Goal: Information Seeking & Learning: Learn about a topic

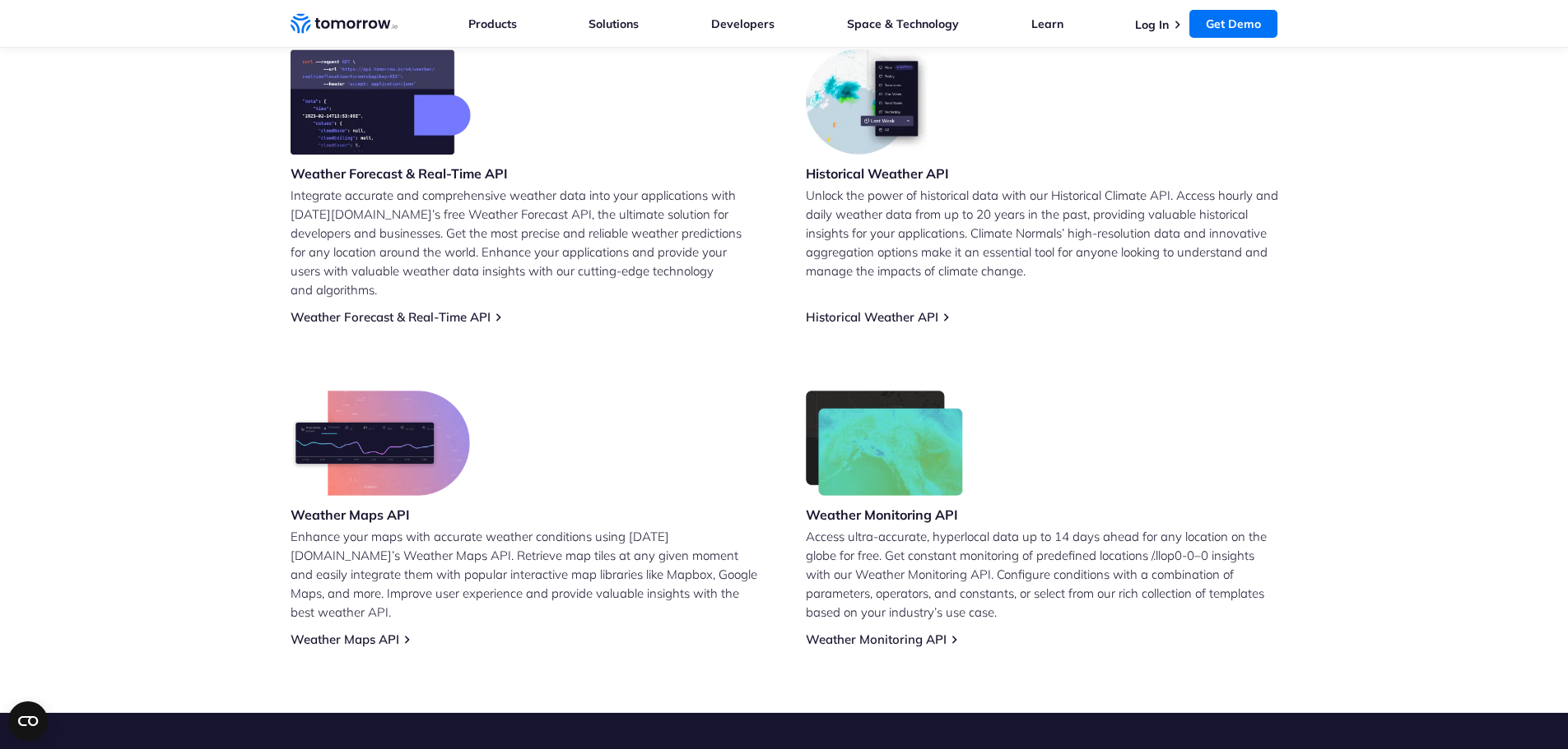
scroll to position [741, 0]
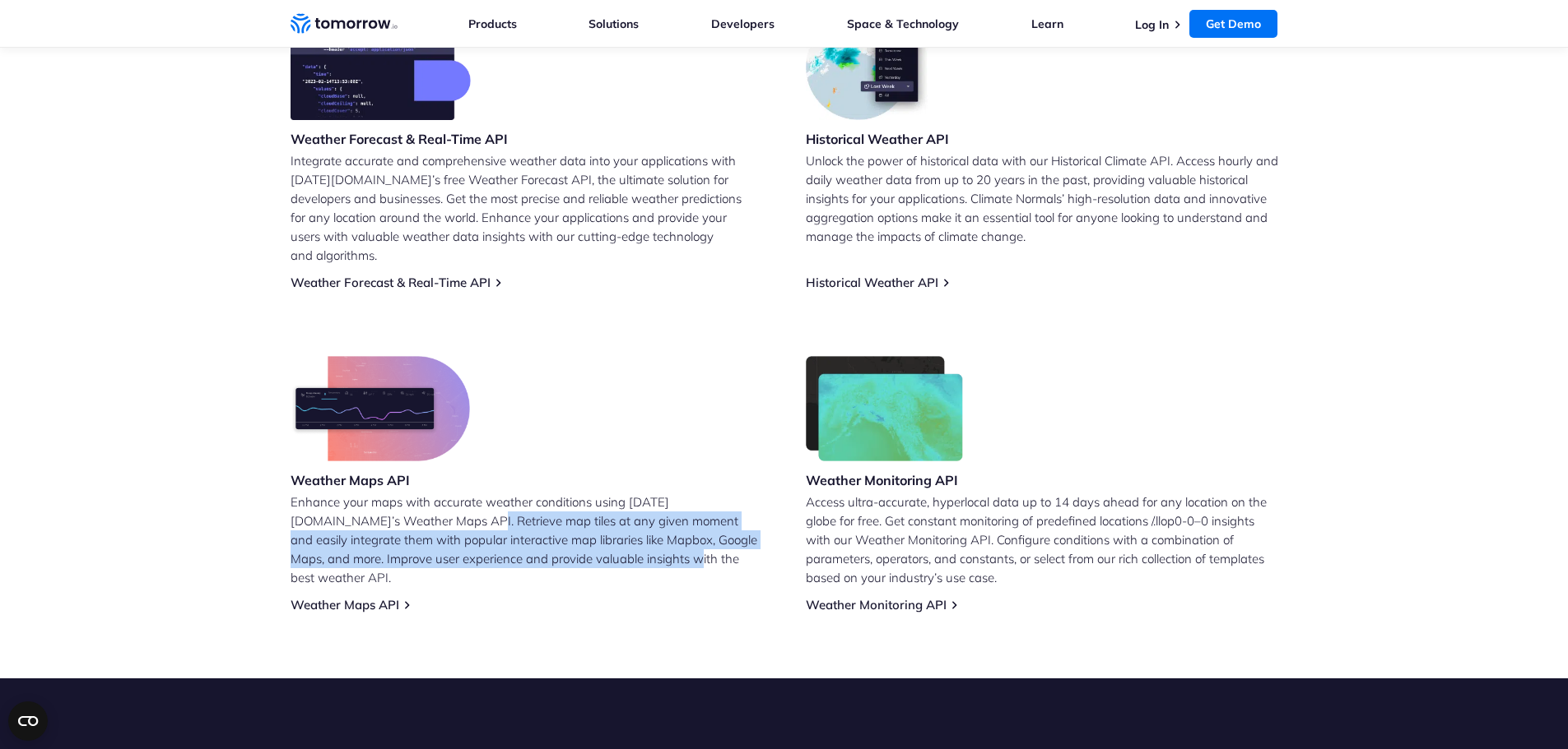
drag, startPoint x: 379, startPoint y: 505, endPoint x: 574, endPoint y: 552, distance: 200.6
click at [574, 552] on div "Weather Maps API Enhance your maps with accurate weather conditions using [DATE…" at bounding box center [527, 484] width 473 height 257
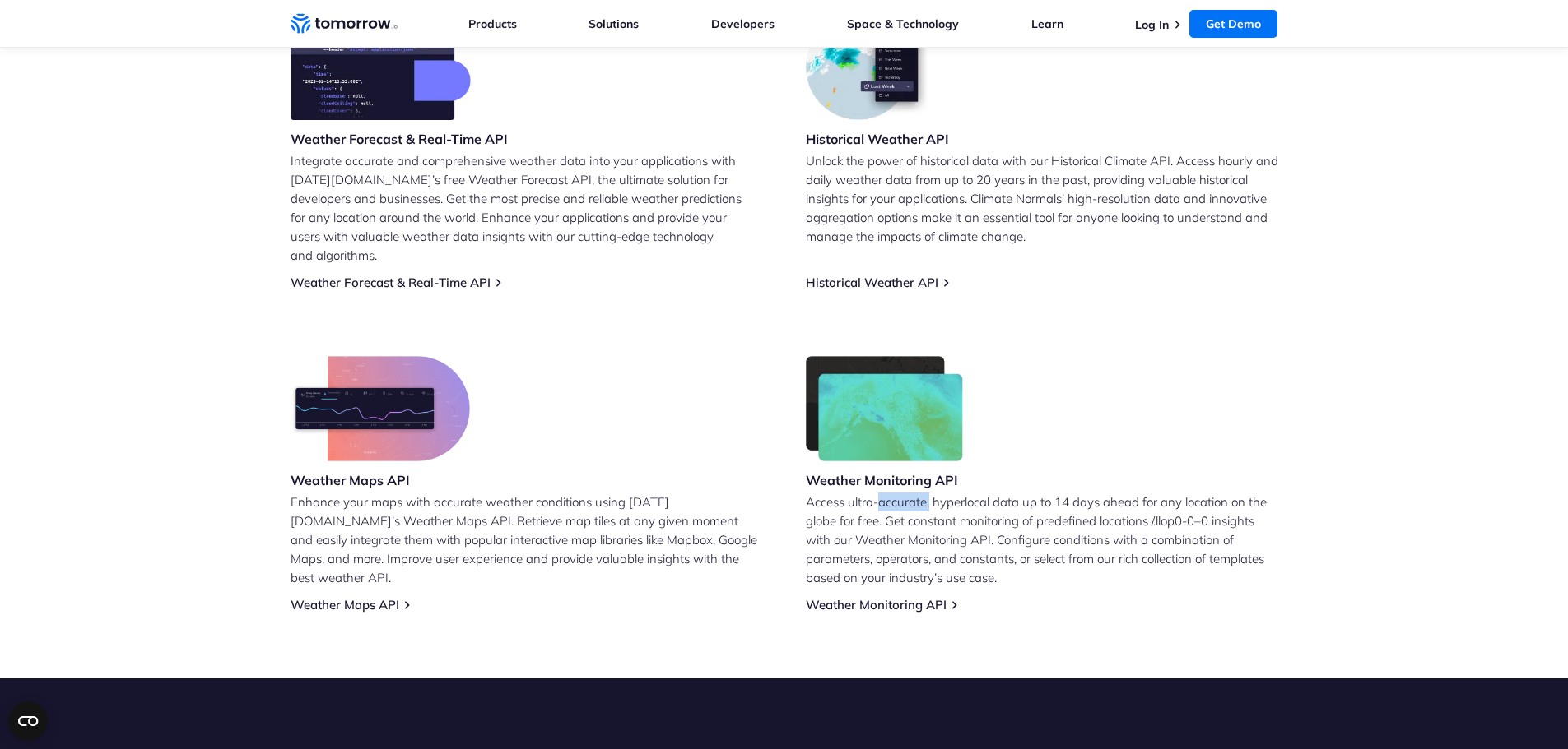
drag, startPoint x: 881, startPoint y: 487, endPoint x: 929, endPoint y: 487, distance: 48.0
click at [929, 493] on p "Access ultra-accurate, hyperlocal data up to 14 days ahead for any location on …" at bounding box center [1041, 540] width 473 height 94
click at [1046, 505] on p "Access ultra-accurate, hyperlocal data up to 14 days ahead for any location on …" at bounding box center [1041, 540] width 473 height 94
drag, startPoint x: 991, startPoint y: 488, endPoint x: 1052, endPoint y: 488, distance: 61.0
click at [1052, 493] on p "Access ultra-accurate, hyperlocal data up to 14 days ahead for any location on …" at bounding box center [1041, 540] width 473 height 94
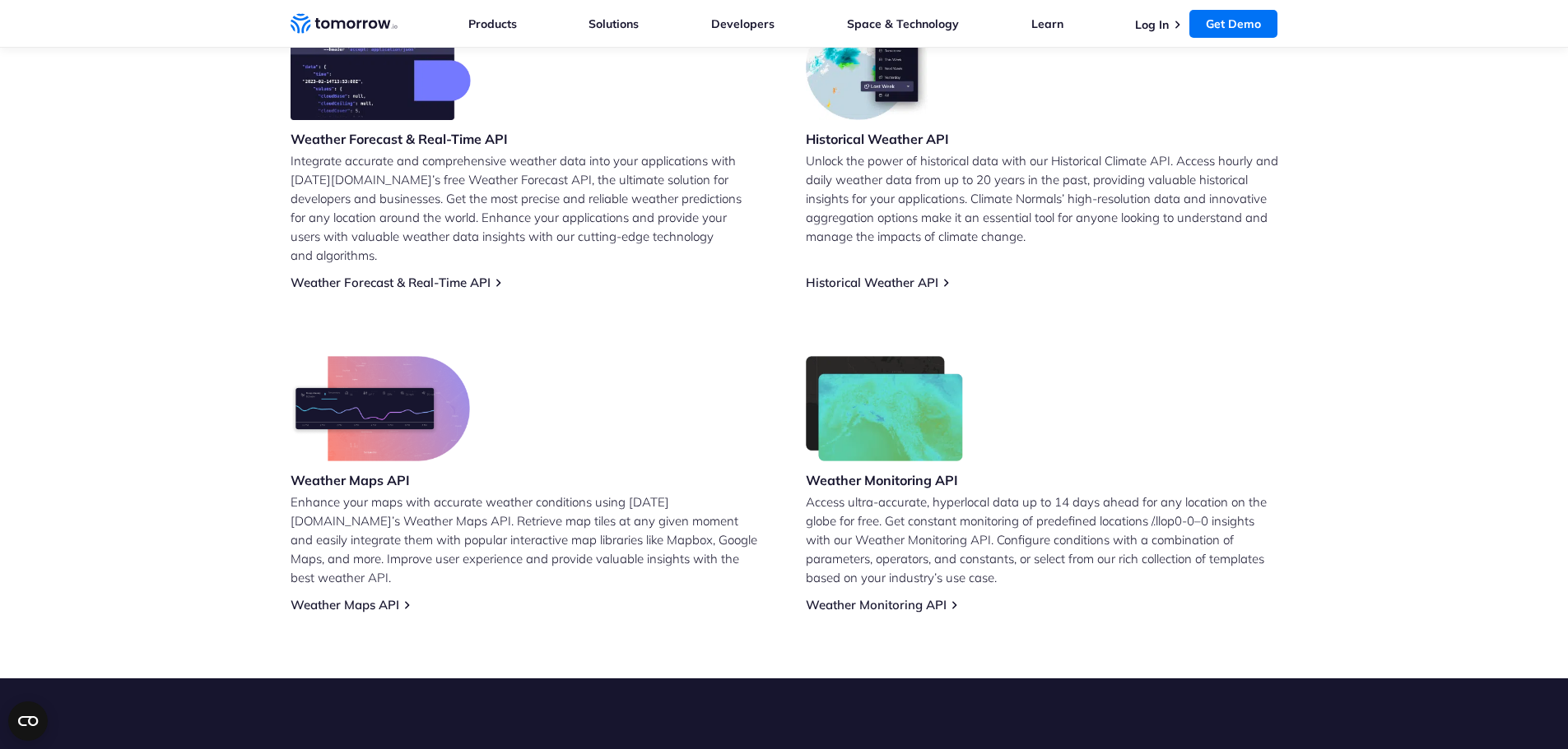
click at [1115, 514] on p "Access ultra-accurate, hyperlocal data up to 14 days ahead for any location on …" at bounding box center [1041, 540] width 473 height 94
drag, startPoint x: 1091, startPoint y: 484, endPoint x: 1167, endPoint y: 483, distance: 76.0
click at [1167, 493] on p "Access ultra-accurate, hyperlocal data up to 14 days ahead for any location on …" at bounding box center [1041, 540] width 473 height 94
drag, startPoint x: 832, startPoint y: 504, endPoint x: 875, endPoint y: 508, distance: 43.2
click at [875, 508] on p "Access ultra-accurate, hyperlocal data up to 14 days ahead for any location on …" at bounding box center [1041, 540] width 473 height 94
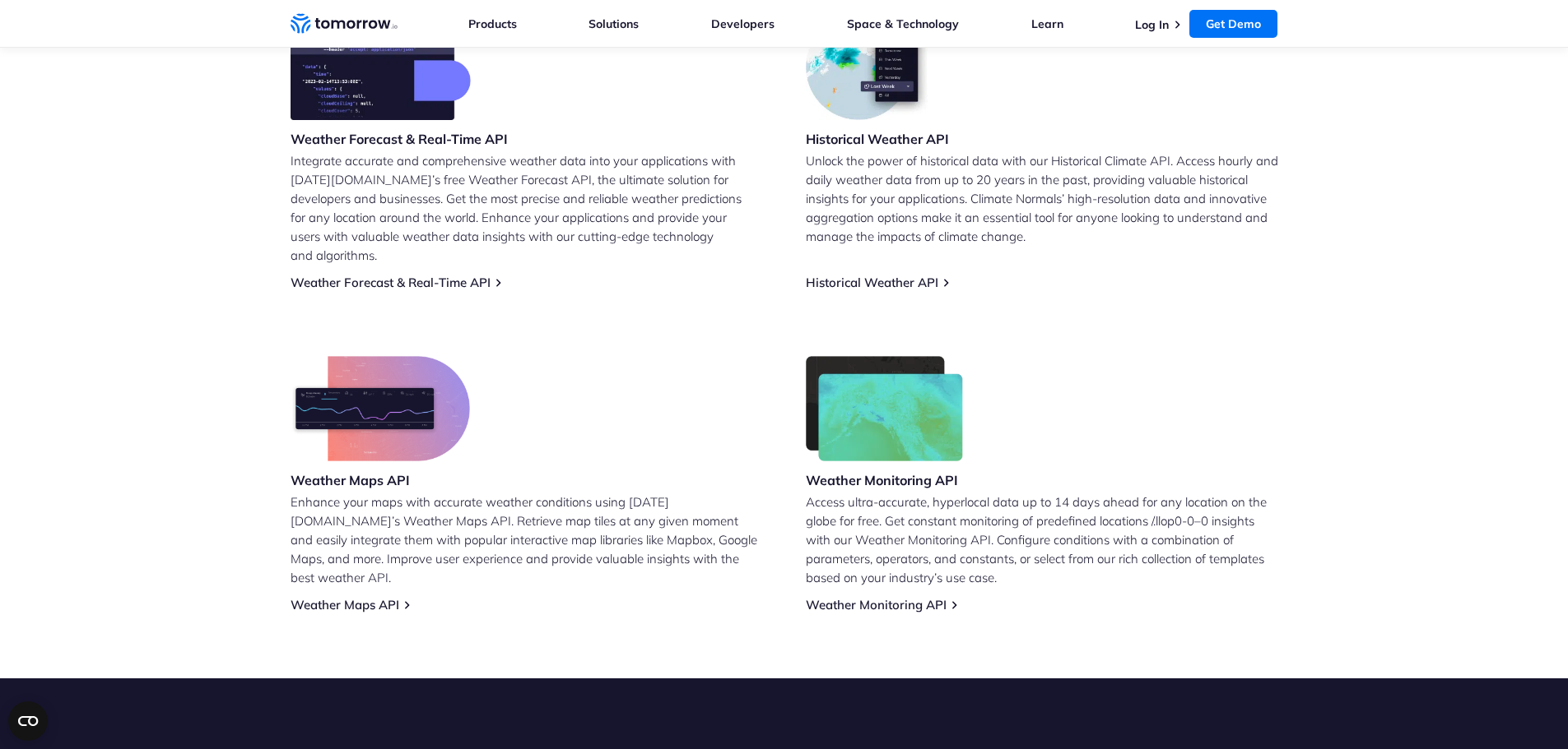
click at [940, 518] on p "Access ultra-accurate, hyperlocal data up to 14 days ahead for any location on …" at bounding box center [1041, 540] width 473 height 94
drag, startPoint x: 895, startPoint y: 505, endPoint x: 998, endPoint y: 505, distance: 103.0
click at [998, 505] on p "Access ultra-accurate, hyperlocal data up to 14 days ahead for any location on …" at bounding box center [1041, 540] width 473 height 94
click at [1079, 529] on p "Access ultra-accurate, hyperlocal data up to 14 days ahead for any location on …" at bounding box center [1041, 540] width 473 height 94
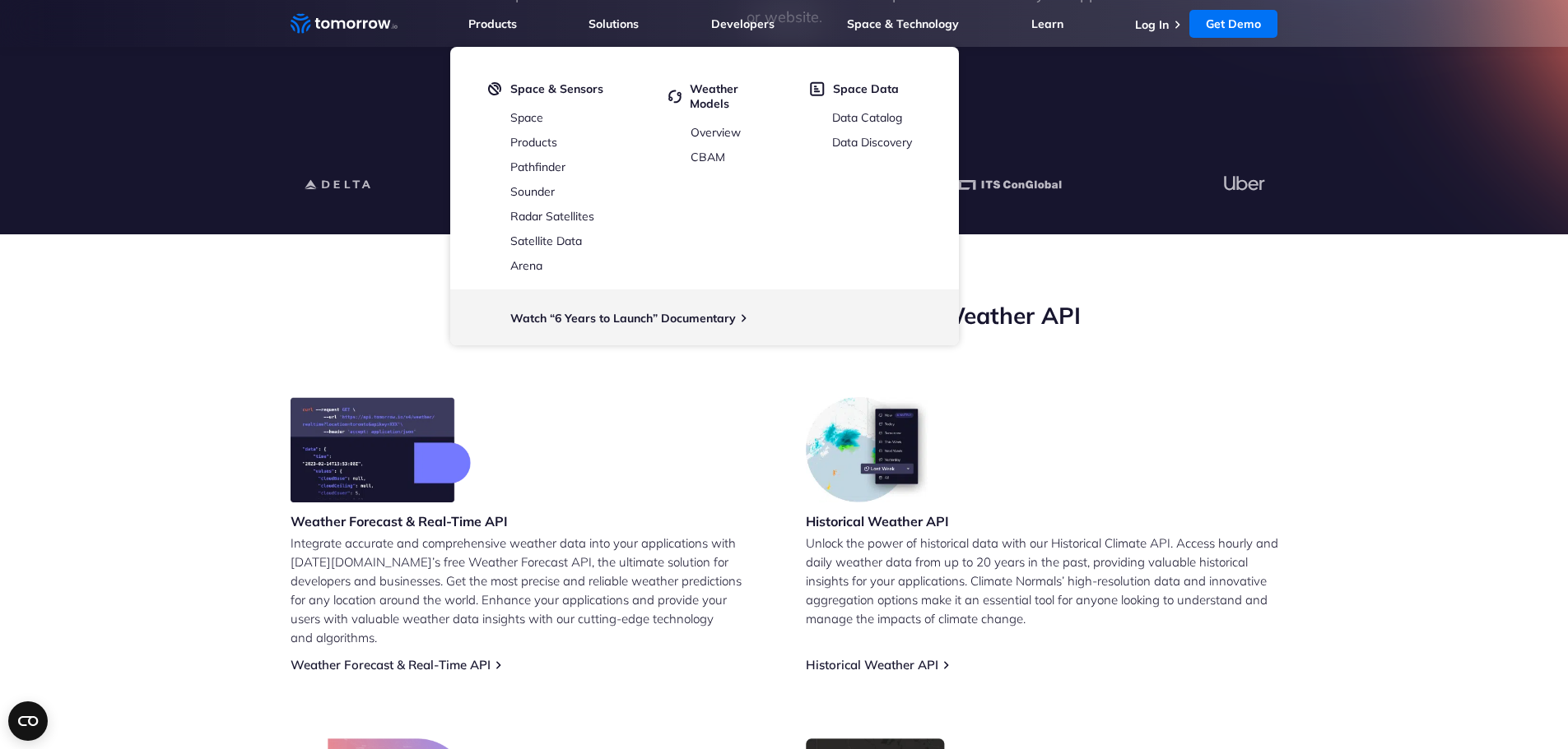
scroll to position [165, 0]
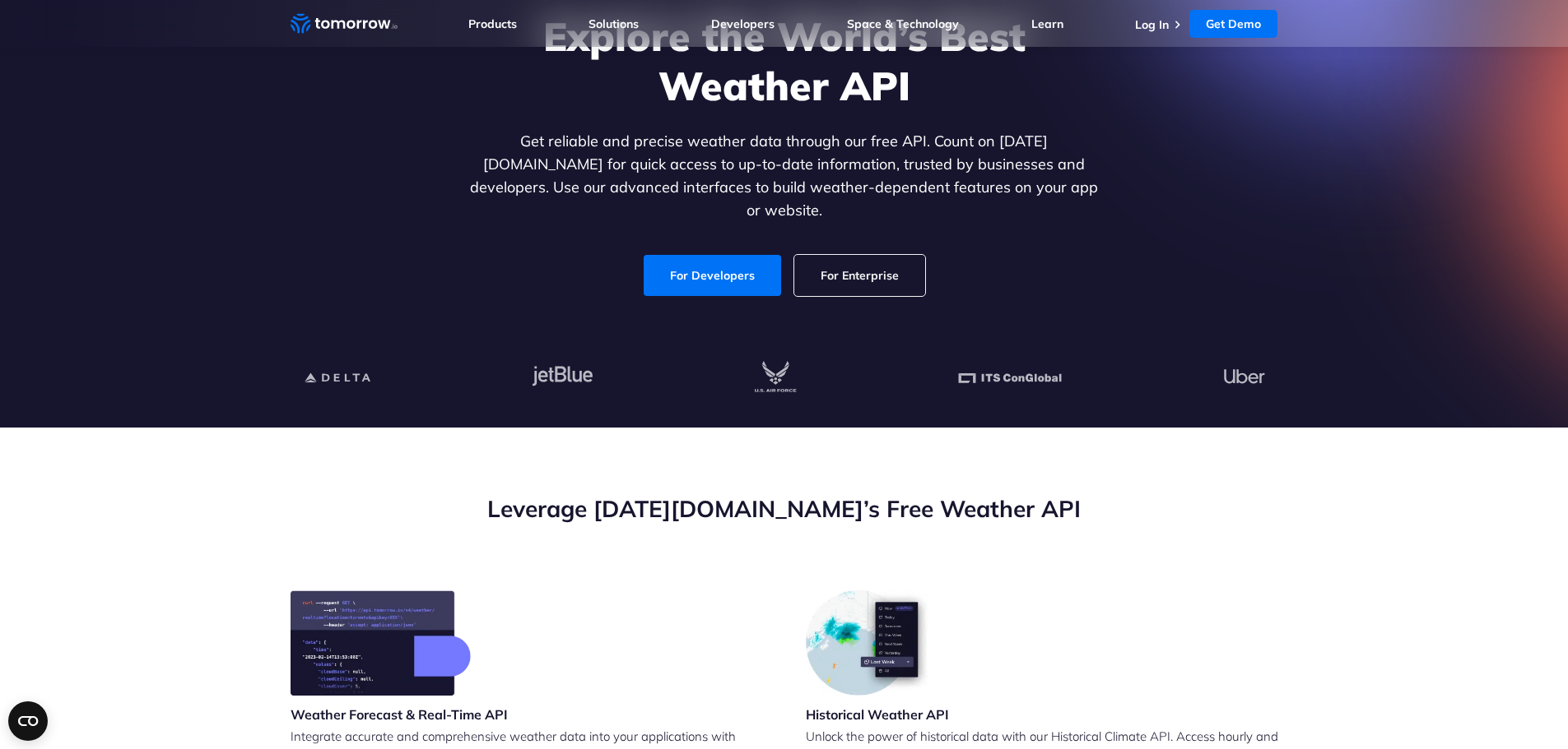
click at [1189, 519] on h2 "Leverage [DATE][DOMAIN_NAME]’s Free Weather API" at bounding box center [784, 509] width 987 height 31
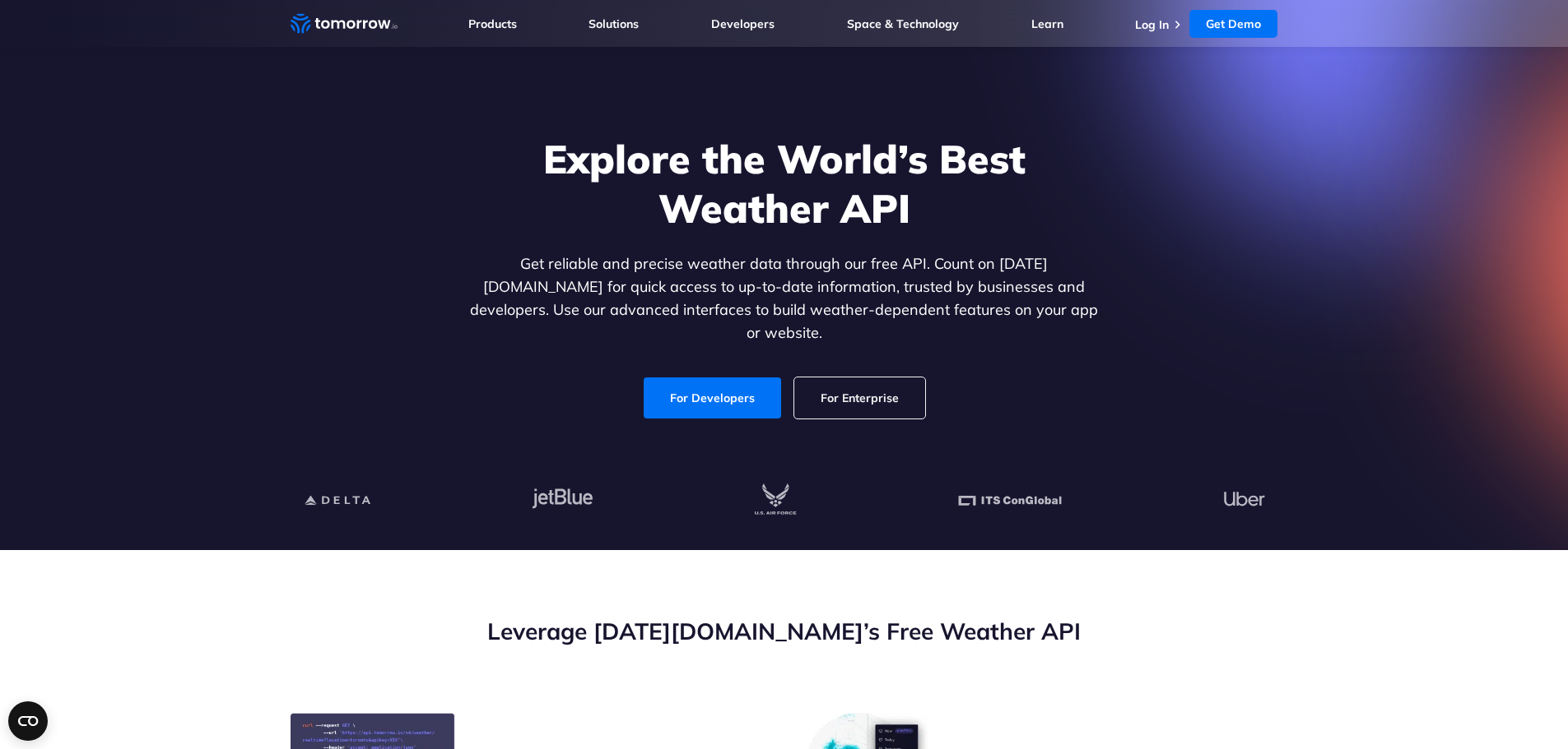
scroll to position [0, 0]
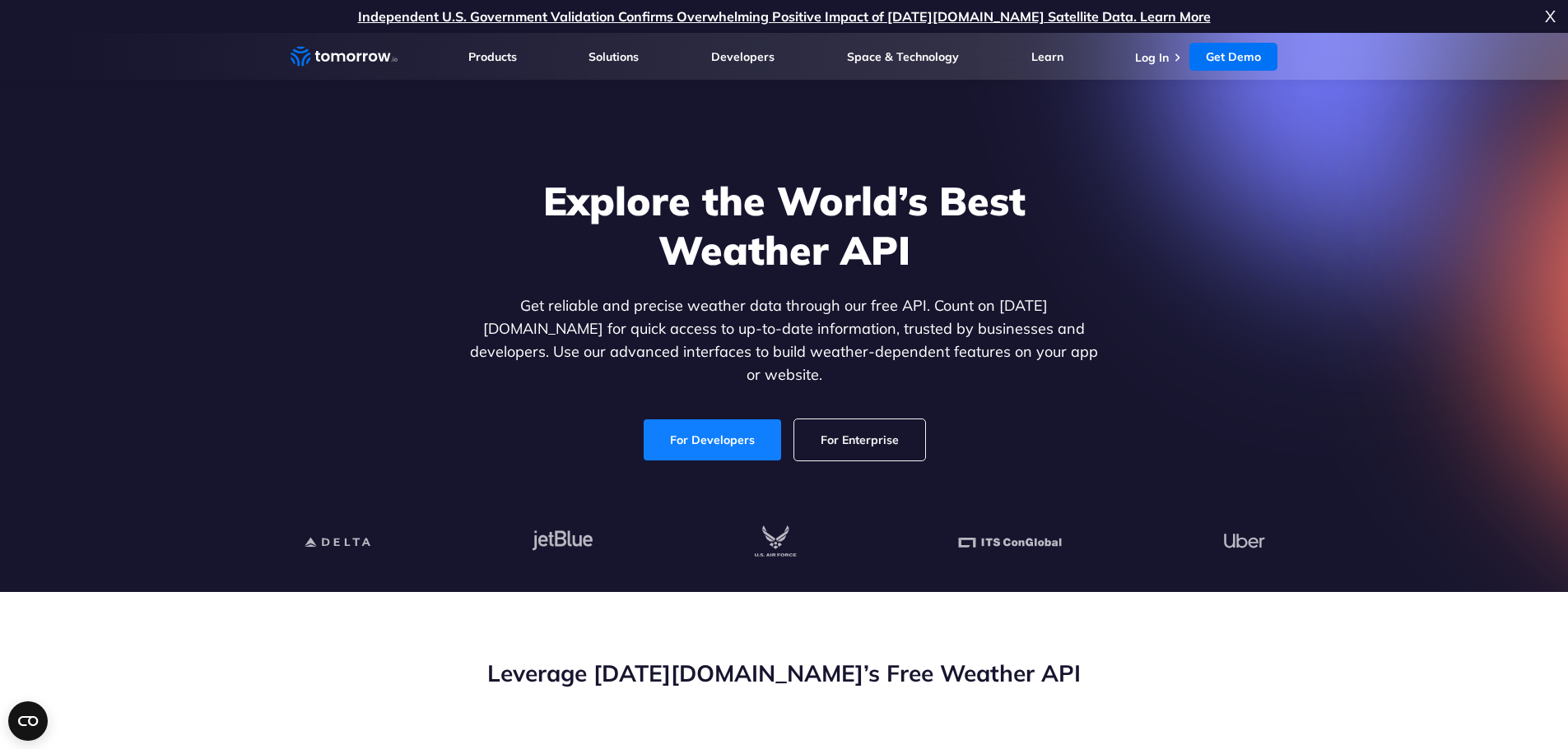
click at [707, 420] on link "For Developers" at bounding box center [712, 440] width 137 height 41
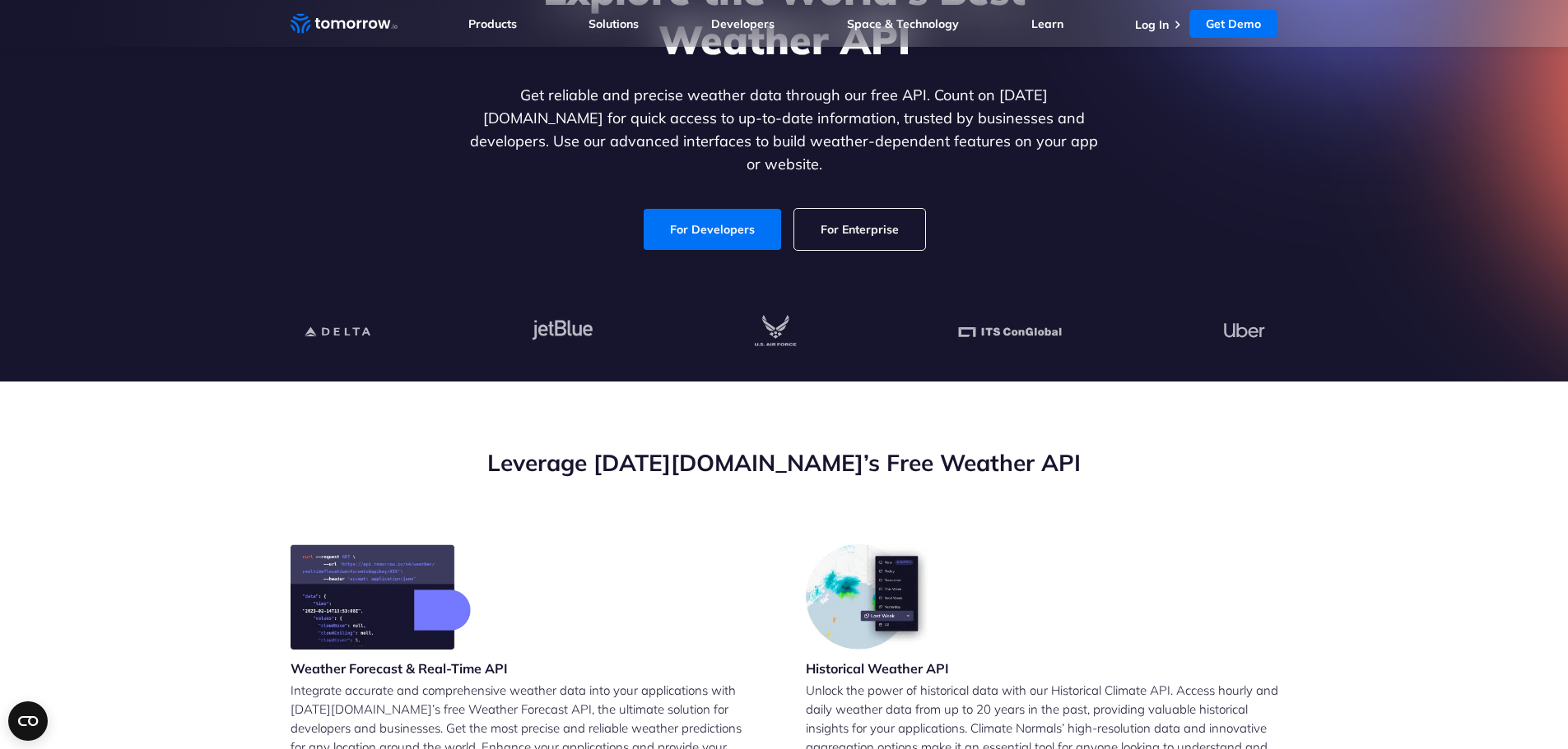
scroll to position [246, 0]
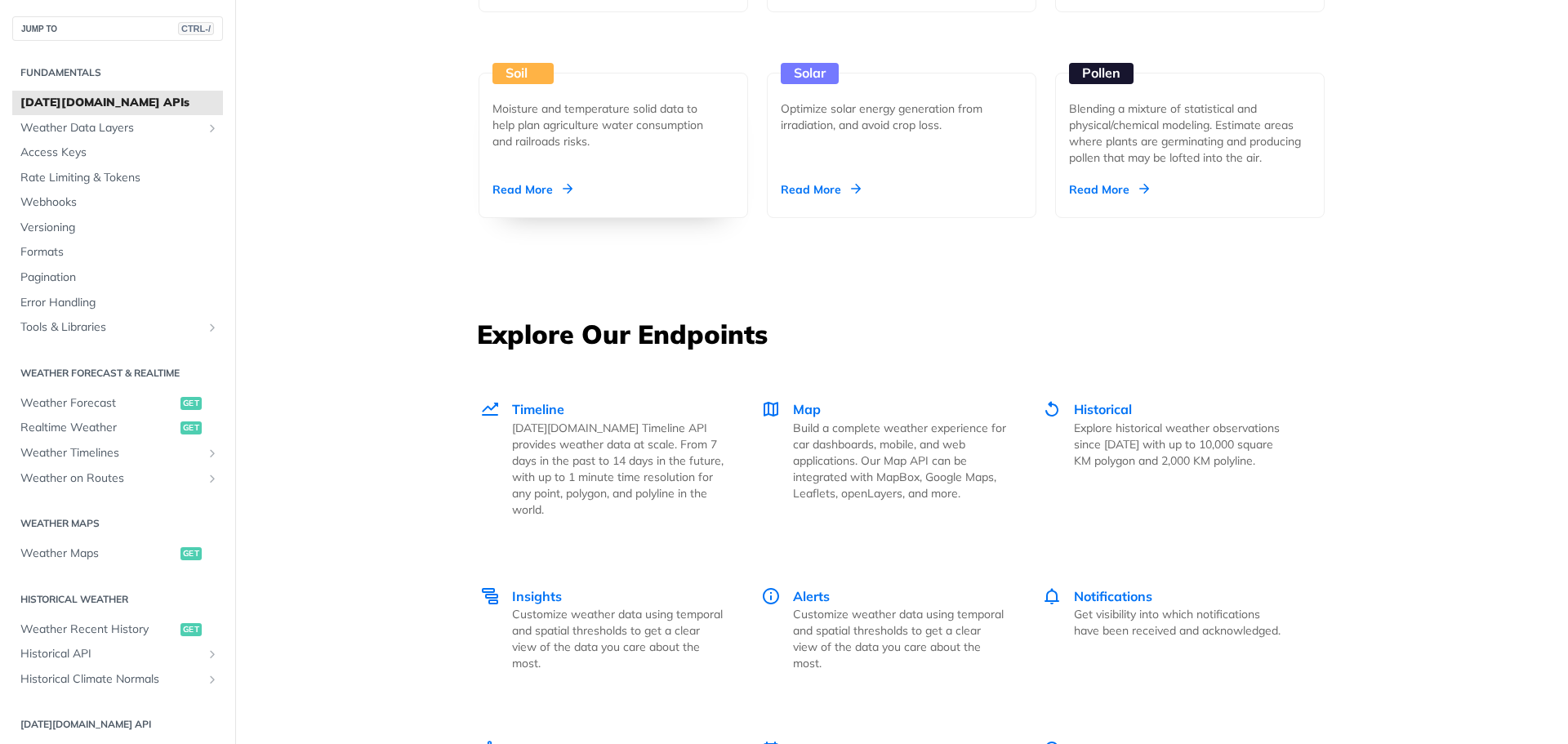
scroll to position [1961, 0]
click at [524, 191] on div "Read More" at bounding box center [532, 188] width 80 height 17
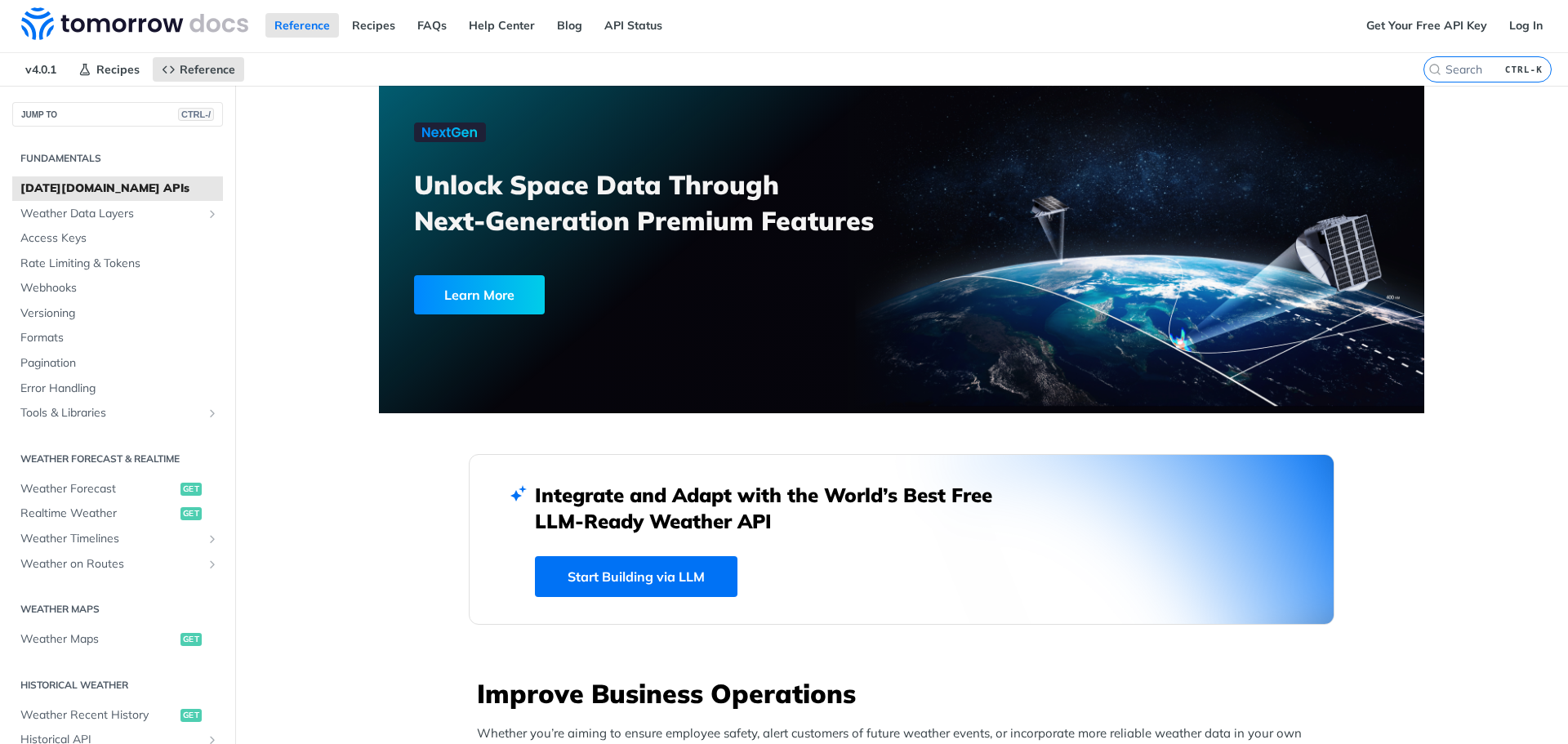
scroll to position [0, 0]
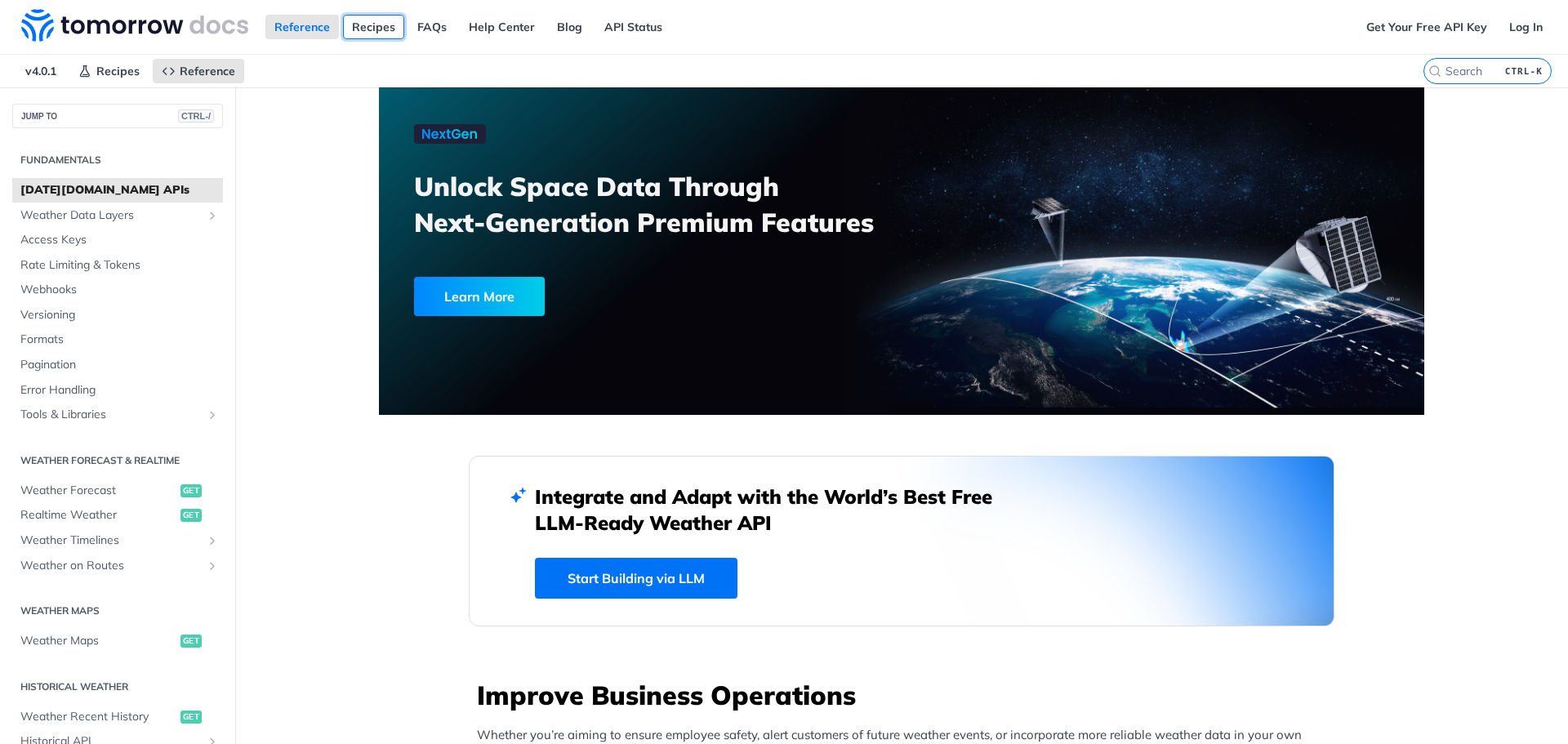
click at [379, 26] on link "Recipes" at bounding box center [373, 26] width 61 height 24
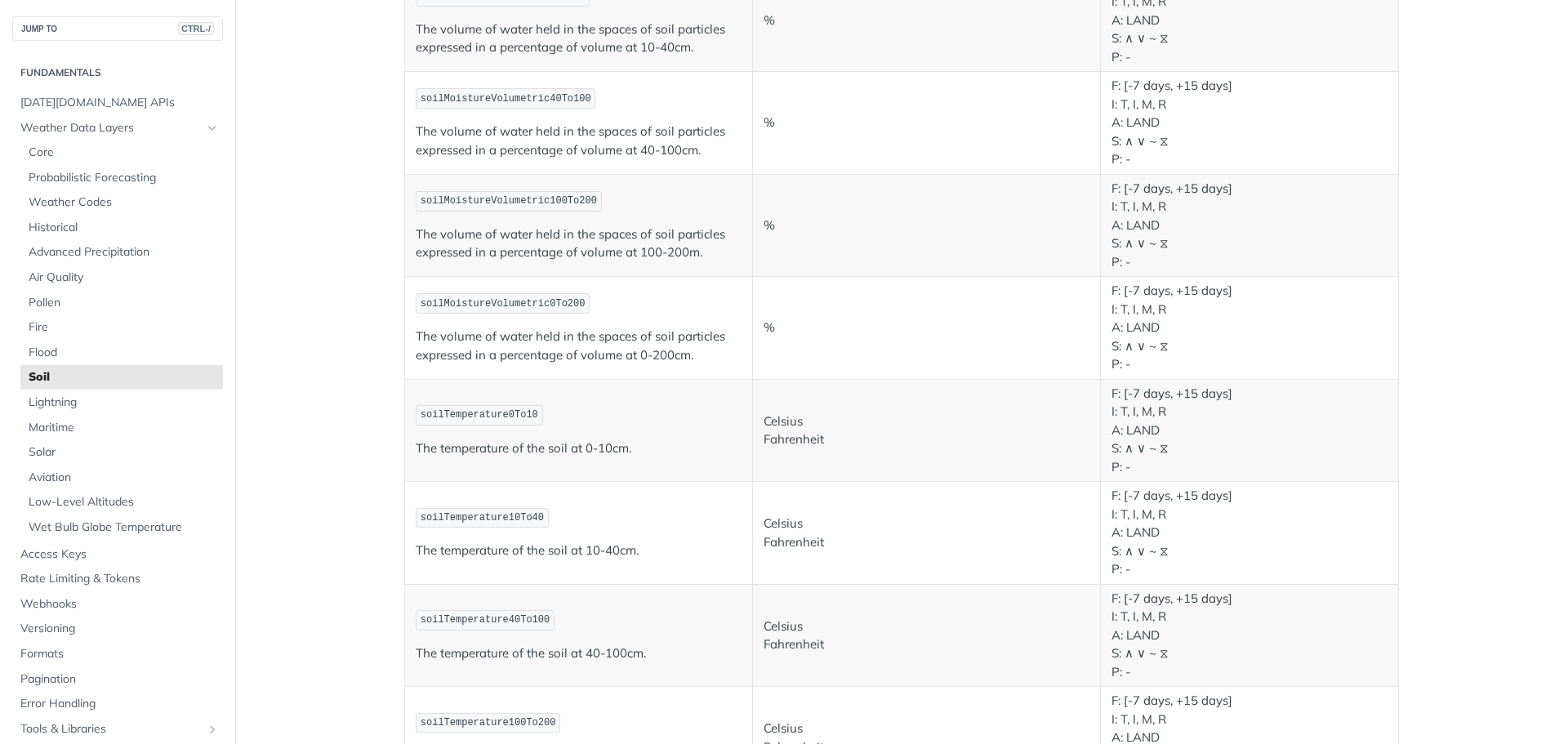
scroll to position [490, 0]
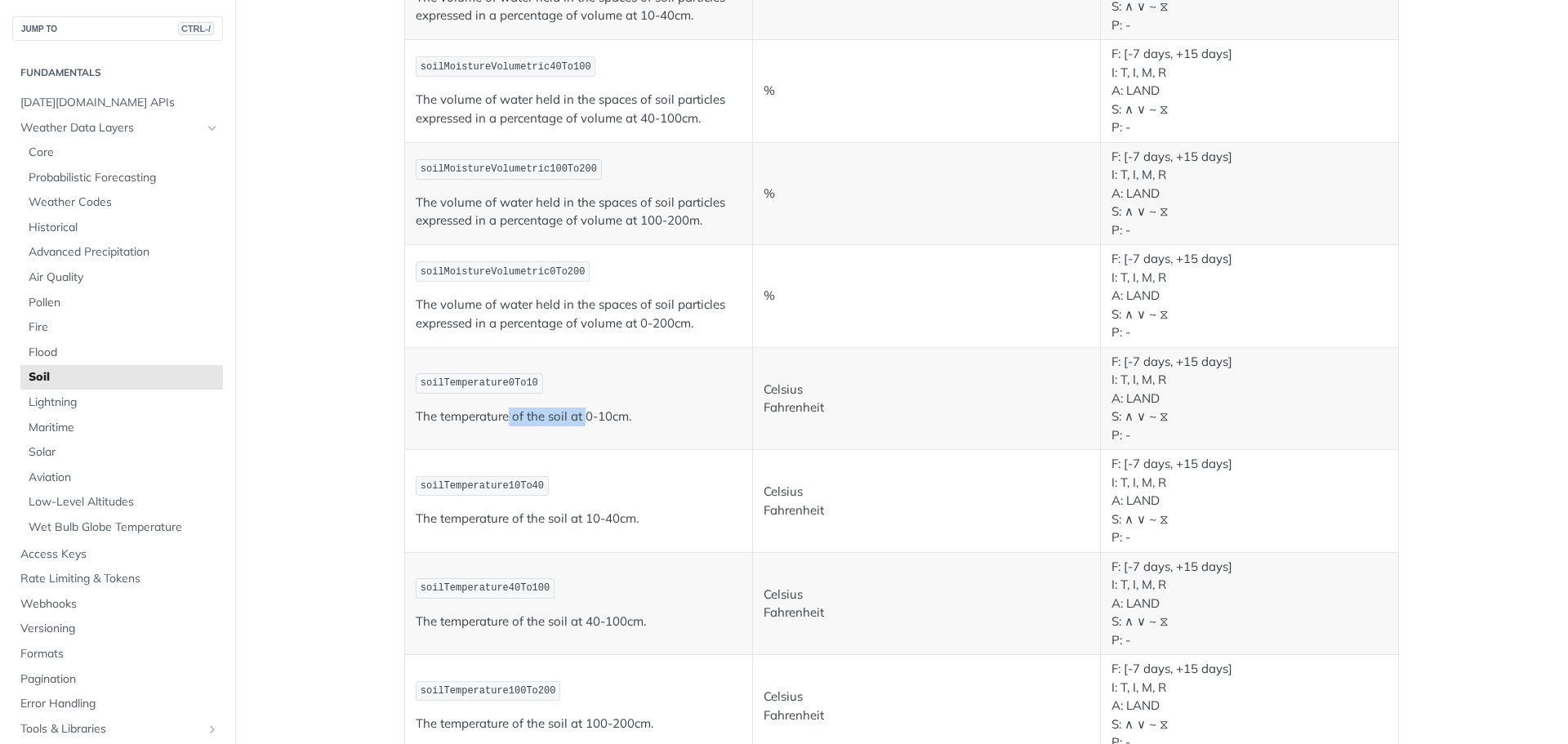
drag, startPoint x: 500, startPoint y: 411, endPoint x: 581, endPoint y: 421, distance: 81.6
click at [581, 421] on p "The temperature of the soil at 0-10cm." at bounding box center [578, 417] width 326 height 19
click at [646, 429] on td "soilTemperature0To10 The temperature of the soil at 0-10cm." at bounding box center [578, 399] width 347 height 103
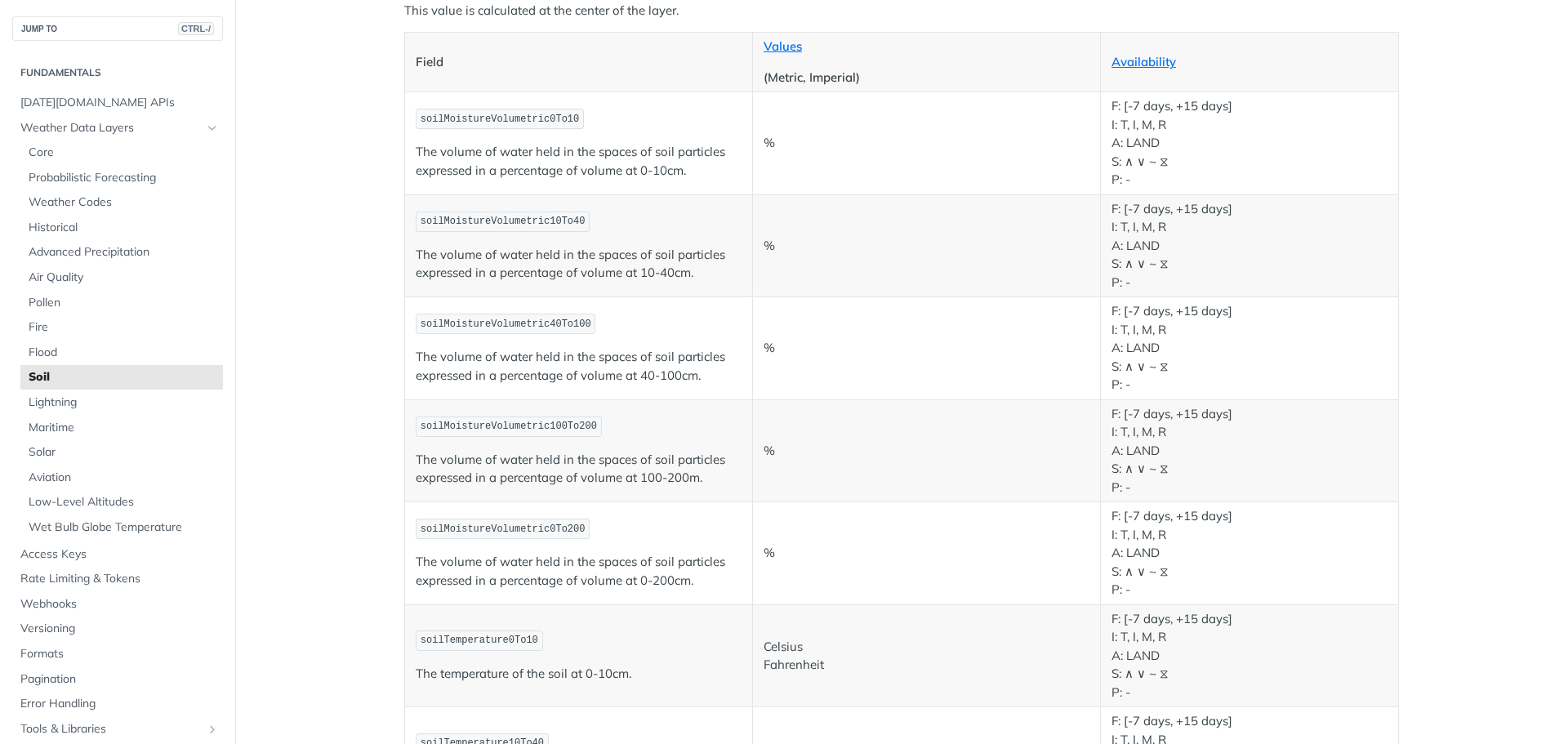
scroll to position [0, 0]
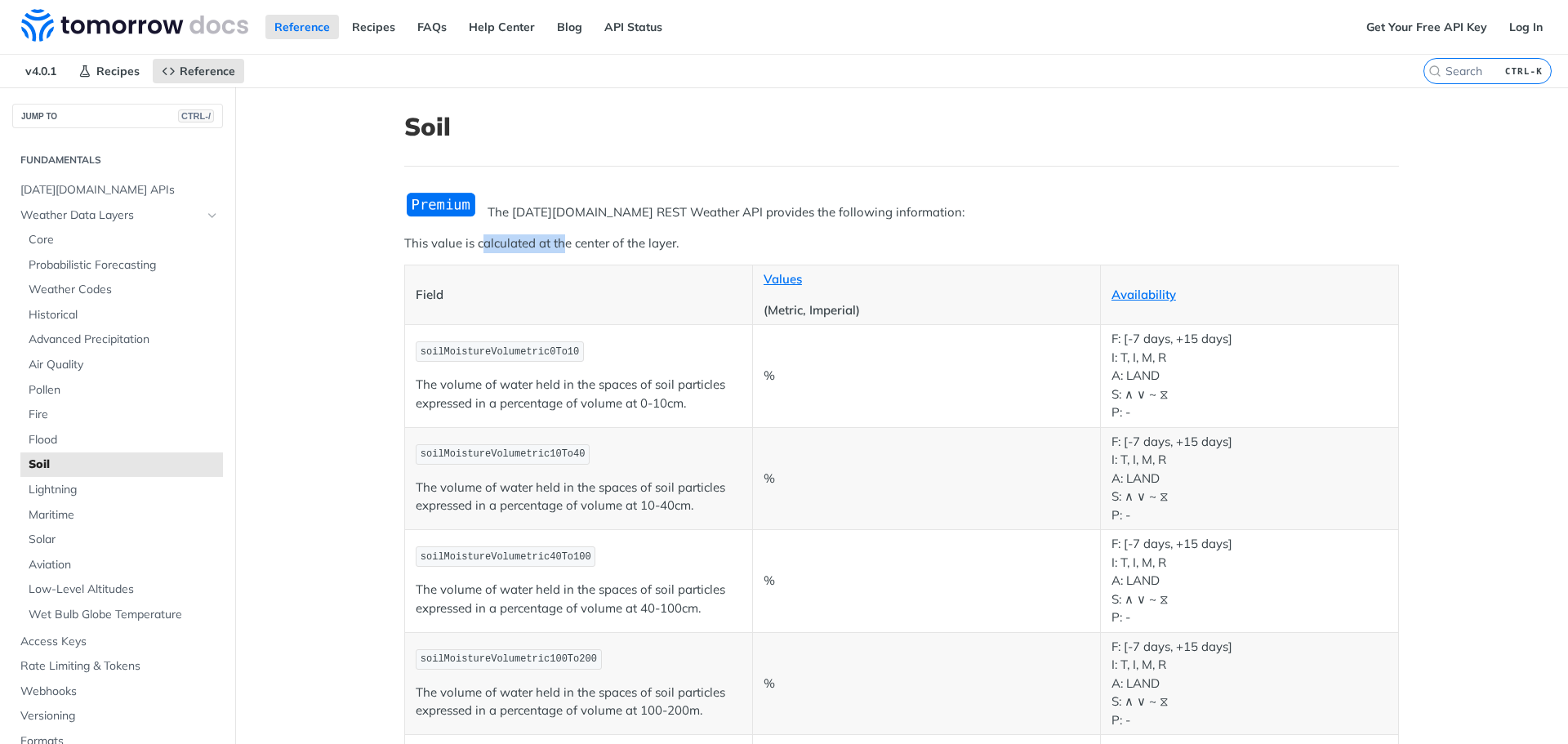
drag, startPoint x: 474, startPoint y: 246, endPoint x: 556, endPoint y: 243, distance: 82.1
click at [556, 243] on p "This value is calculated at the center of the layer." at bounding box center [901, 243] width 995 height 19
click at [659, 245] on p "This value is calculated at the center of the layer." at bounding box center [901, 243] width 995 height 19
click at [450, 207] on img "Expand image" at bounding box center [441, 205] width 74 height 27
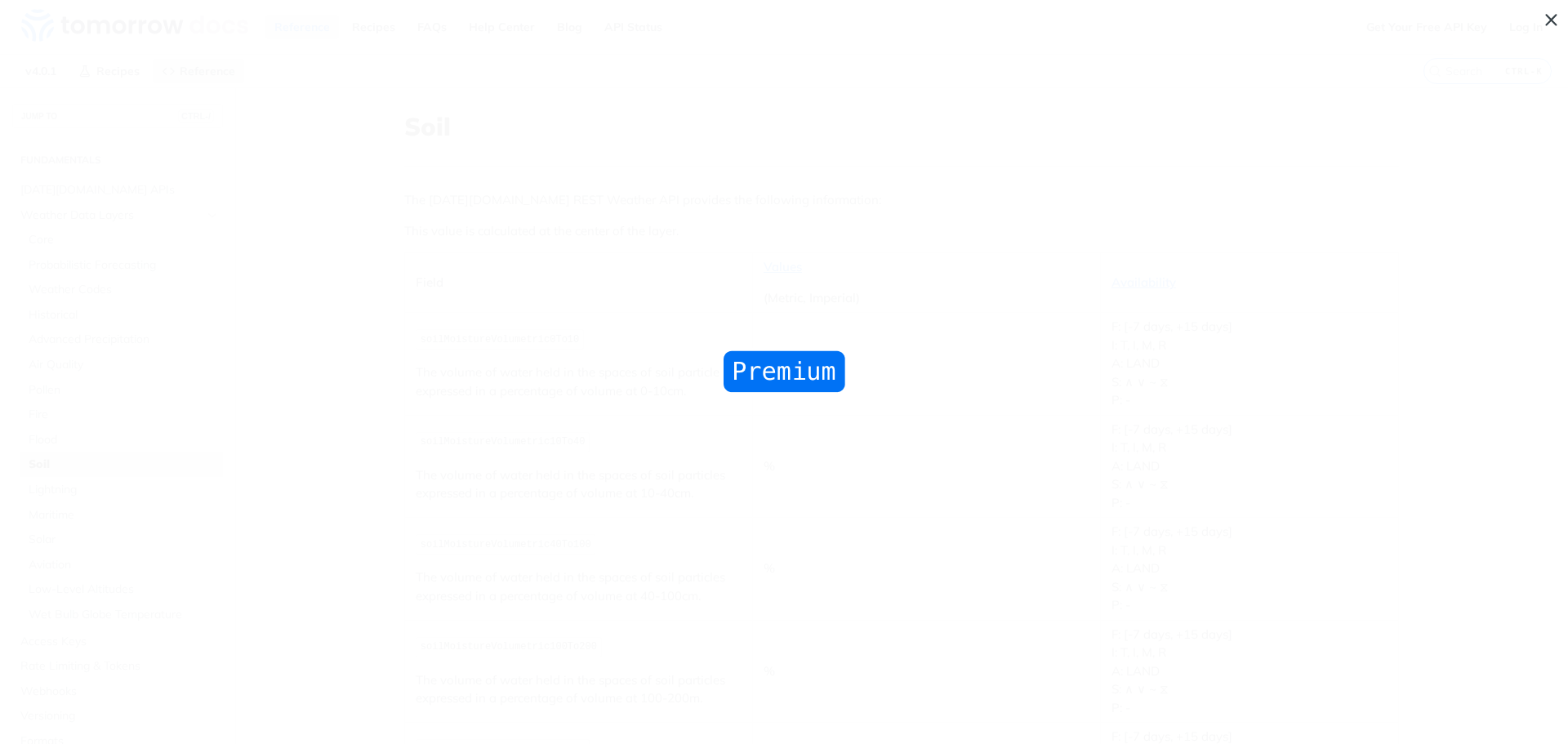
click at [788, 363] on img "Collapse image" at bounding box center [784, 372] width 129 height 49
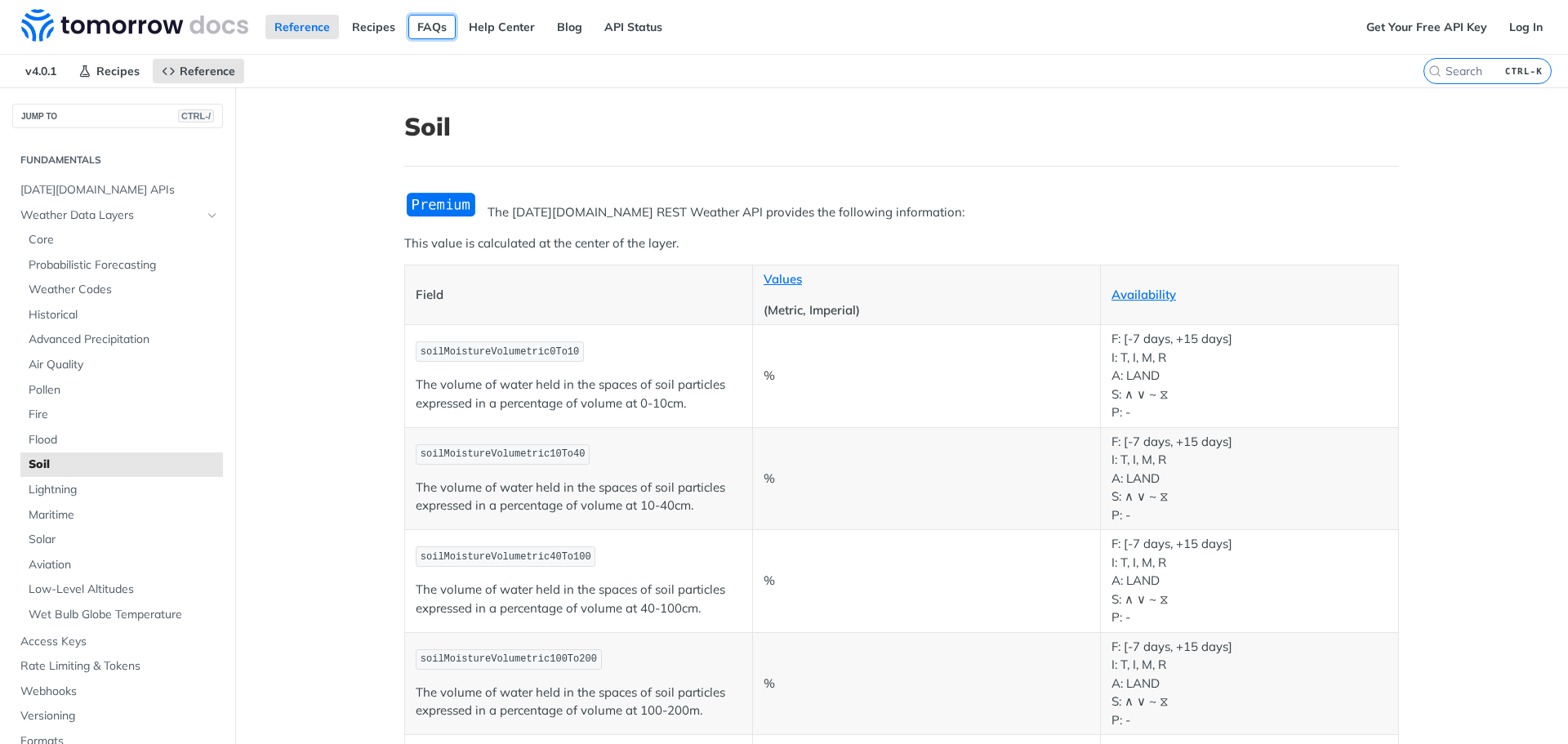
click at [419, 33] on link "FAQs" at bounding box center [432, 26] width 48 height 24
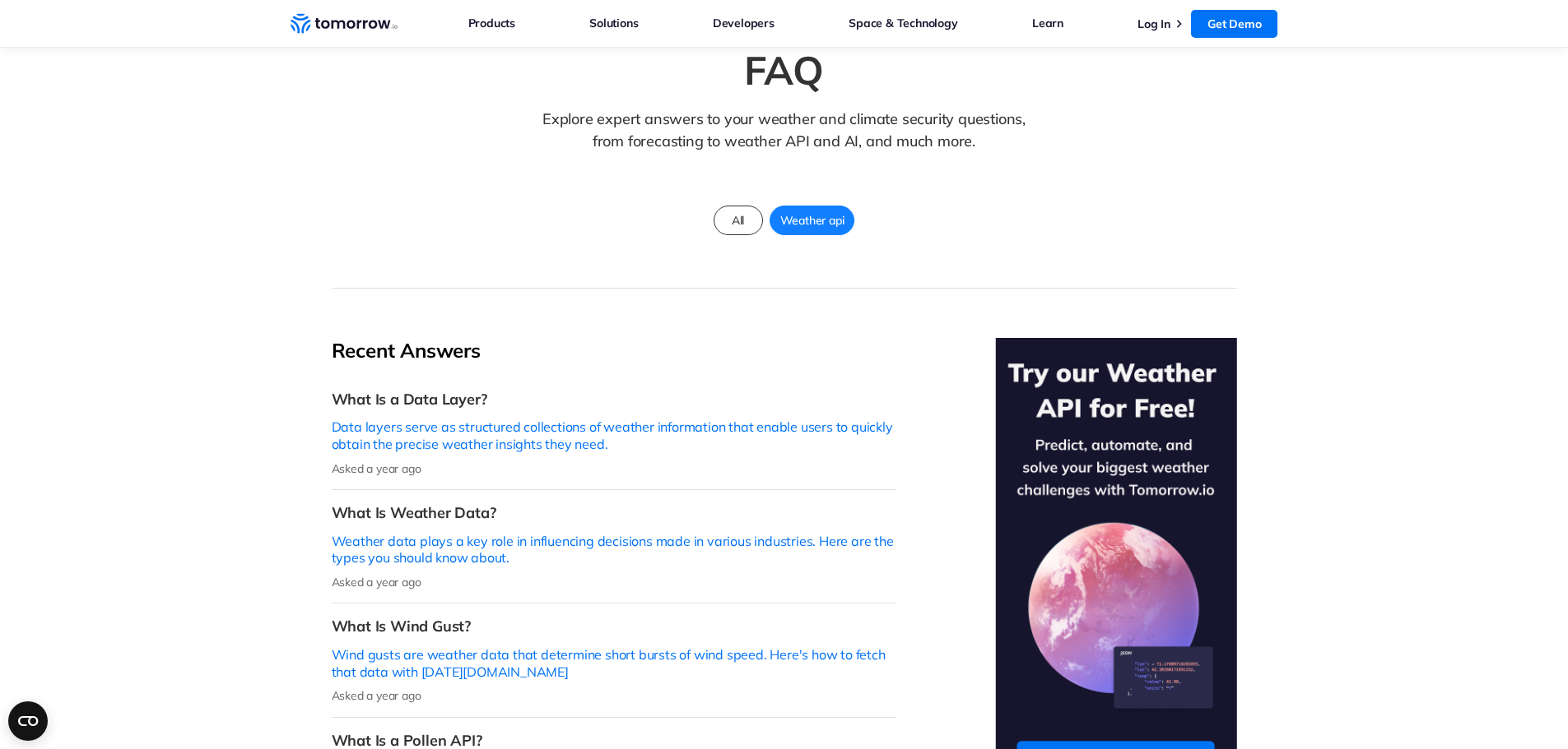
scroll to position [82, 0]
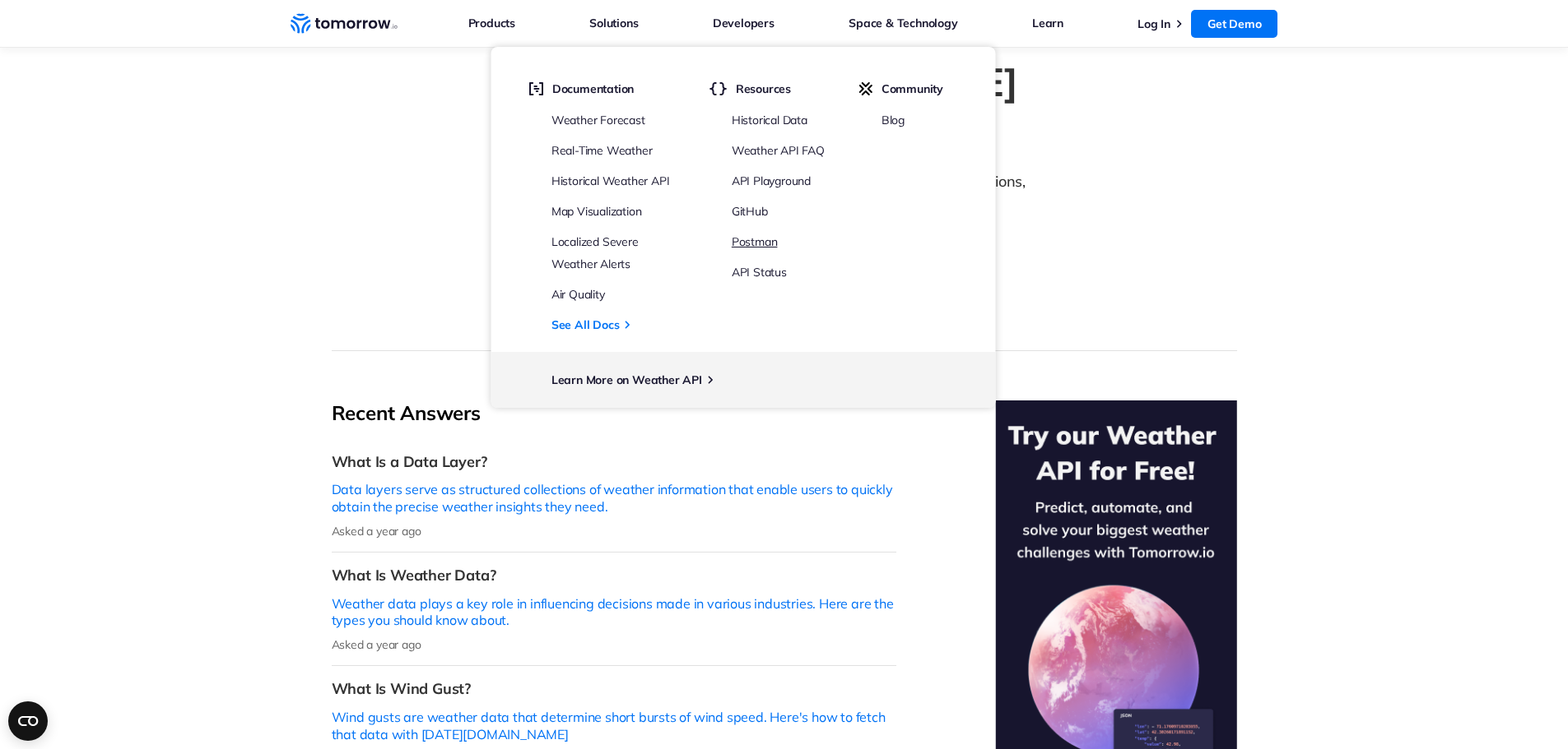
click at [765, 243] on link "Postman" at bounding box center [754, 241] width 46 height 15
